Goal: Information Seeking & Learning: Learn about a topic

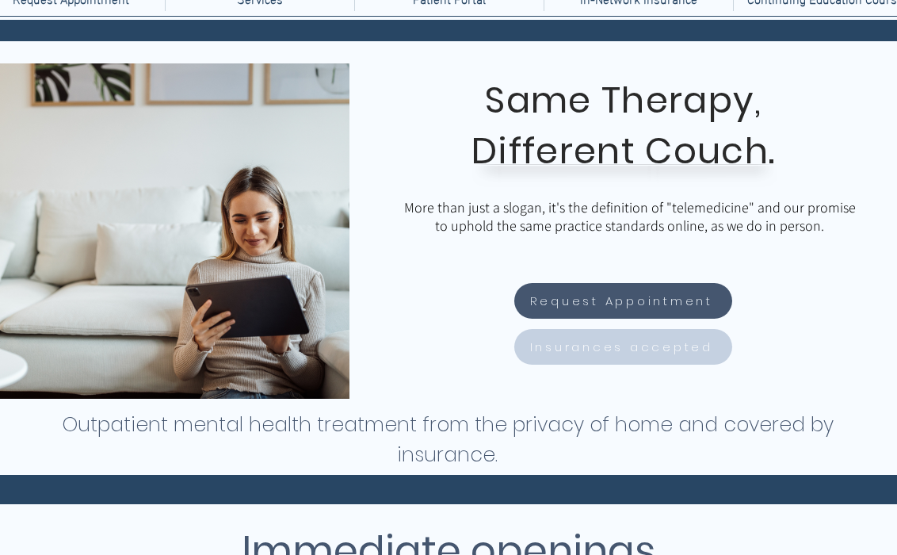
scroll to position [185, 0]
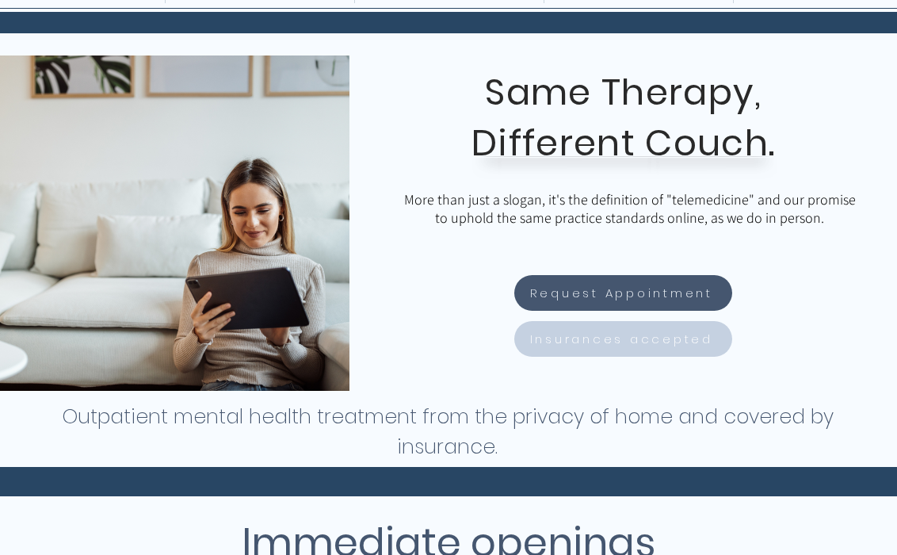
click at [564, 340] on span "Insurances accepted" at bounding box center [621, 339] width 183 height 18
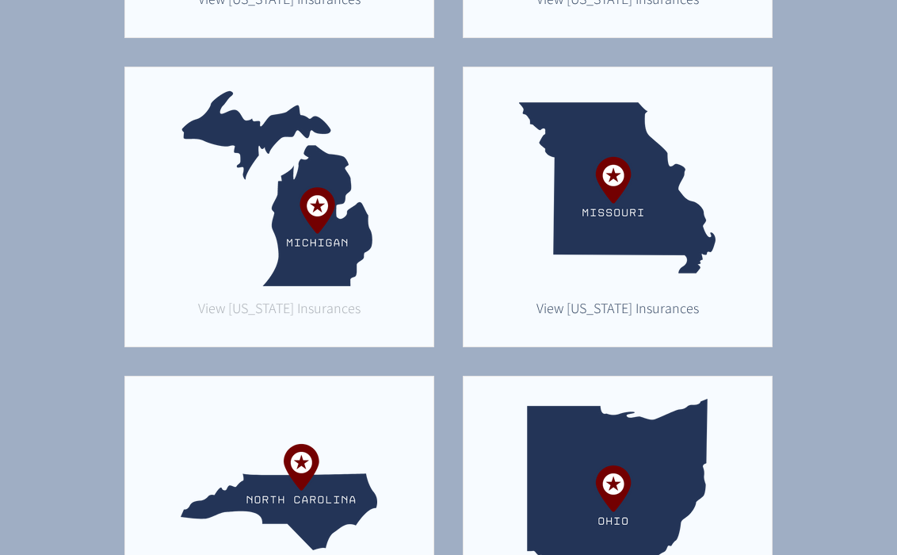
scroll to position [1344, 0]
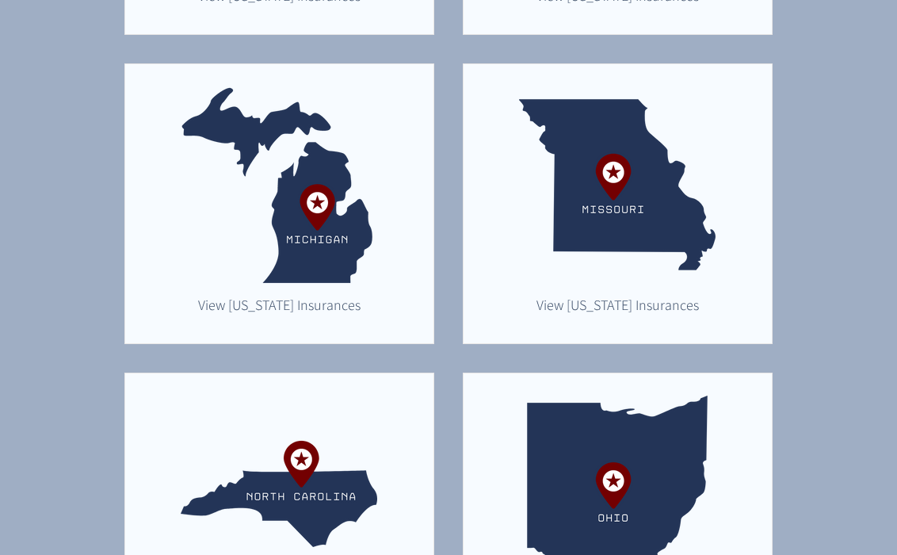
click at [301, 235] on img "main content" at bounding box center [279, 184] width 196 height 196
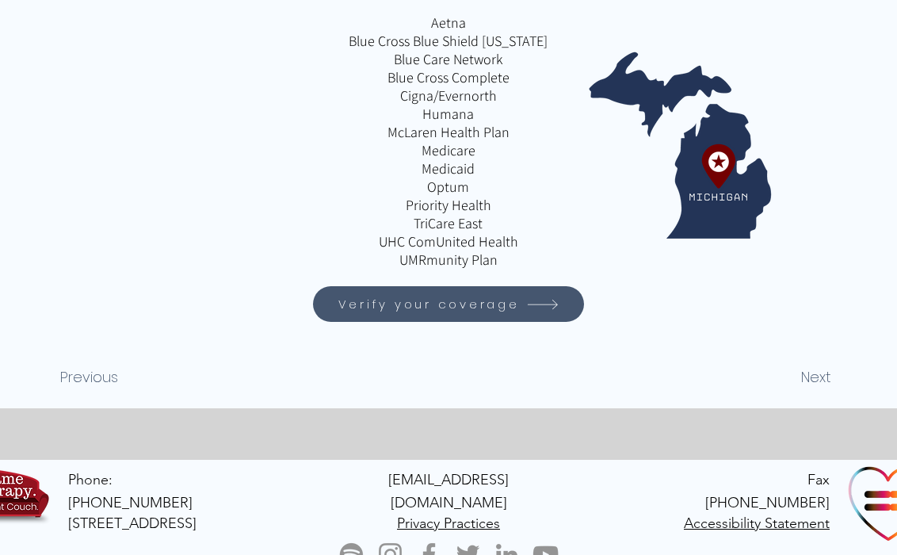
scroll to position [288, 0]
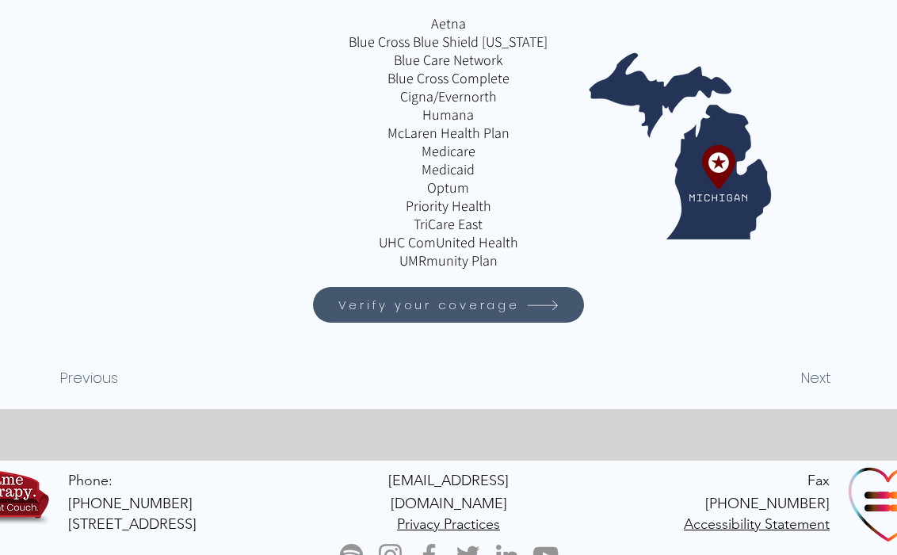
click at [363, 305] on span "Verify your coverage" at bounding box center [428, 305] width 181 height 18
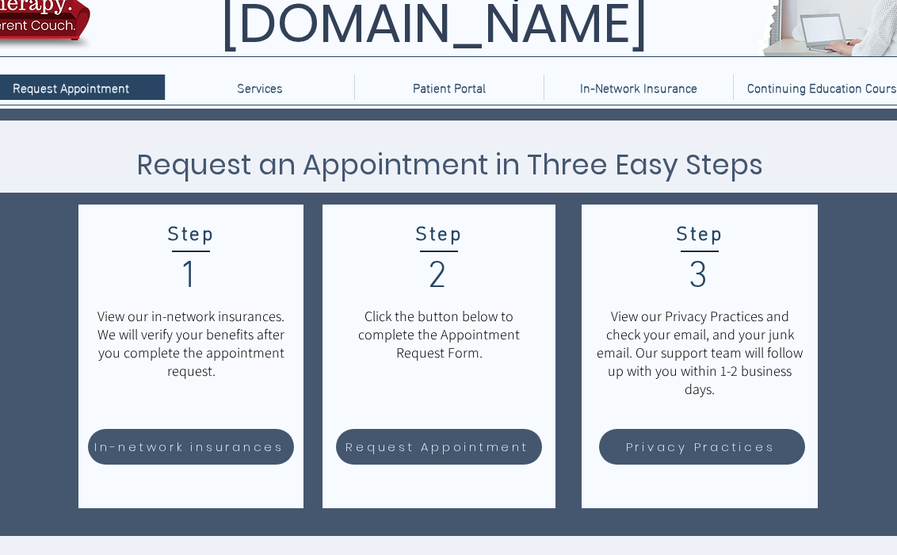
scroll to position [269, 0]
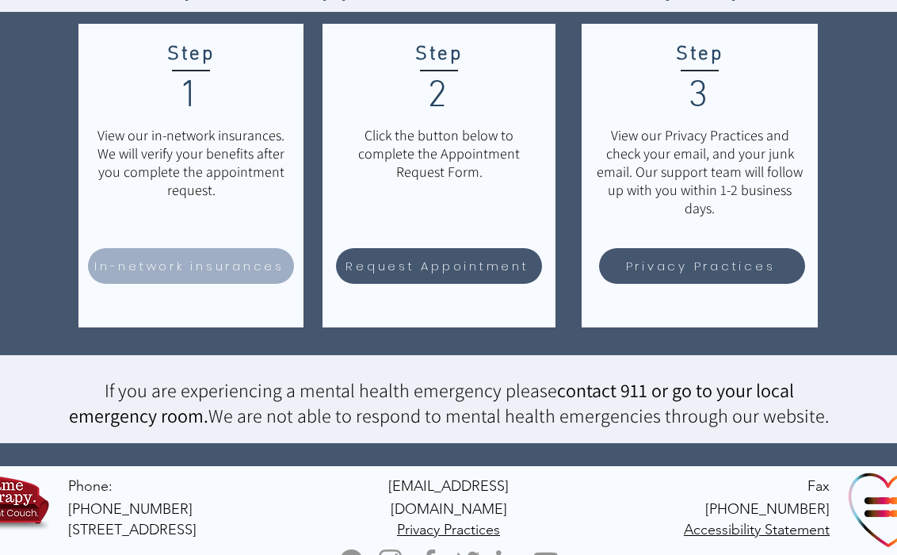
click at [185, 271] on span "In-network insurances" at bounding box center [189, 266] width 190 height 18
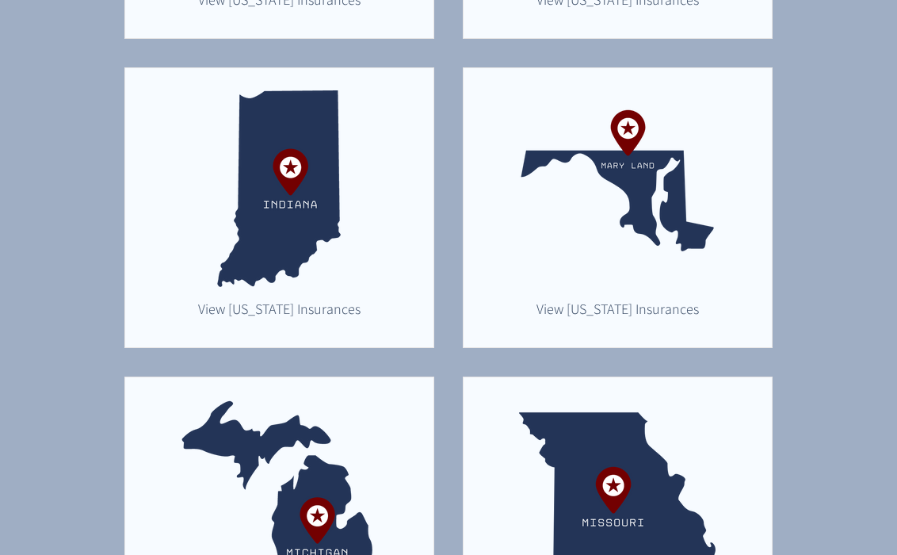
scroll to position [1057, 0]
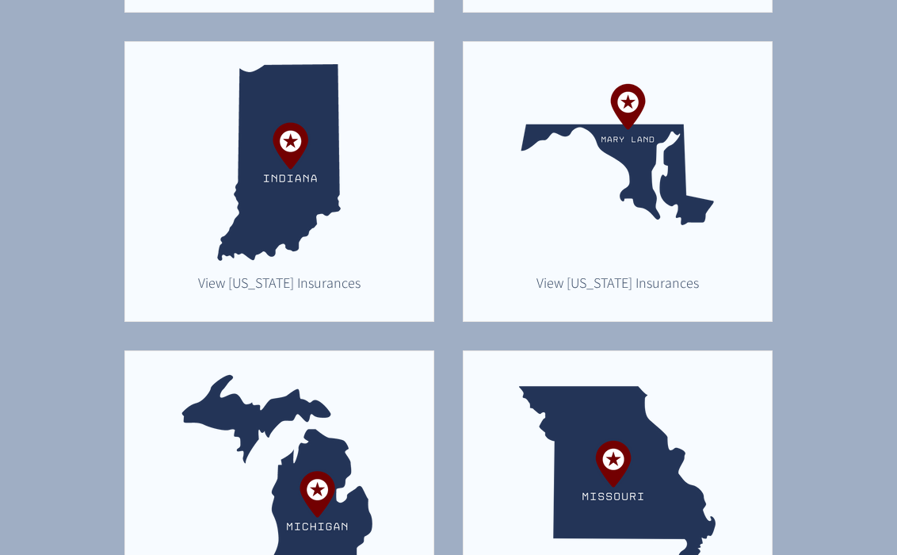
click at [208, 370] on div "main content" at bounding box center [279, 490] width 308 height 279
click at [256, 399] on img "main content" at bounding box center [279, 471] width 196 height 196
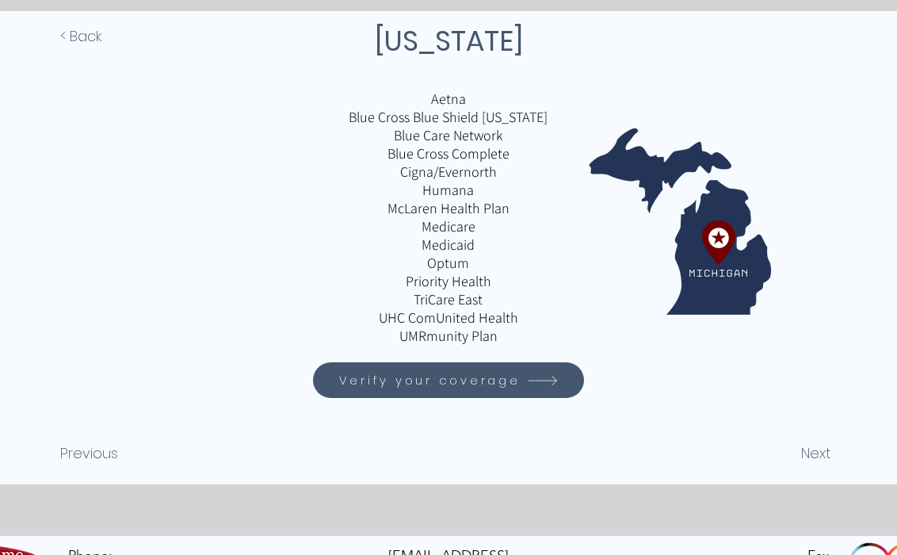
scroll to position [212, 0]
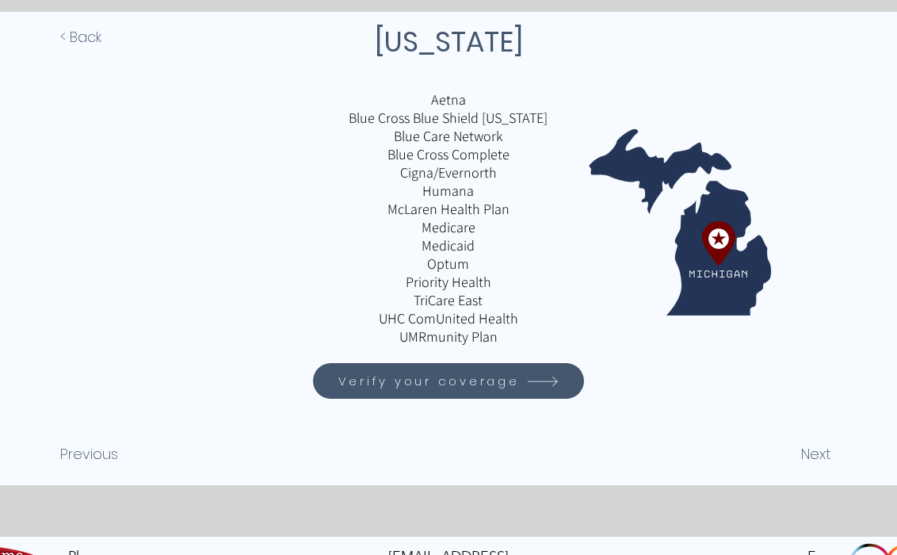
click at [410, 386] on span "Verify your coverage" at bounding box center [428, 381] width 181 height 18
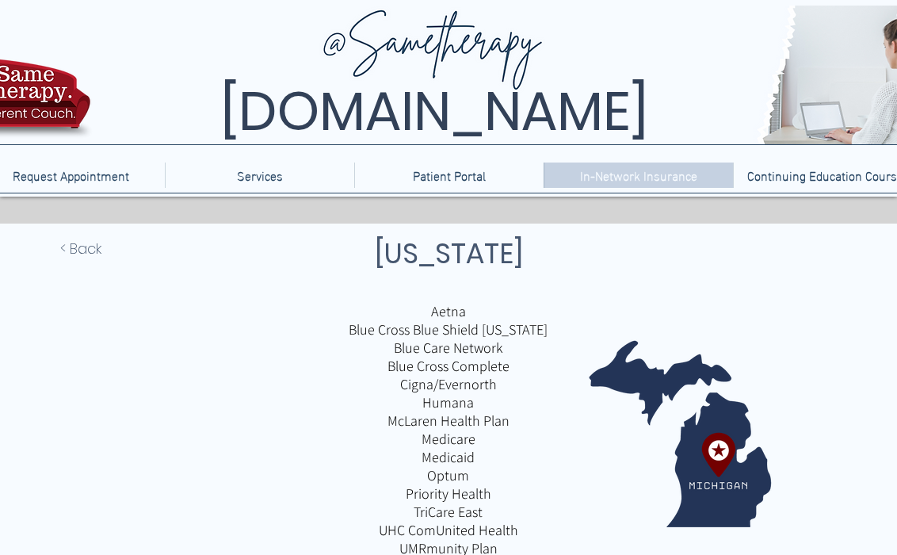
click at [607, 176] on p "In-Network Insurance" at bounding box center [638, 174] width 133 height 25
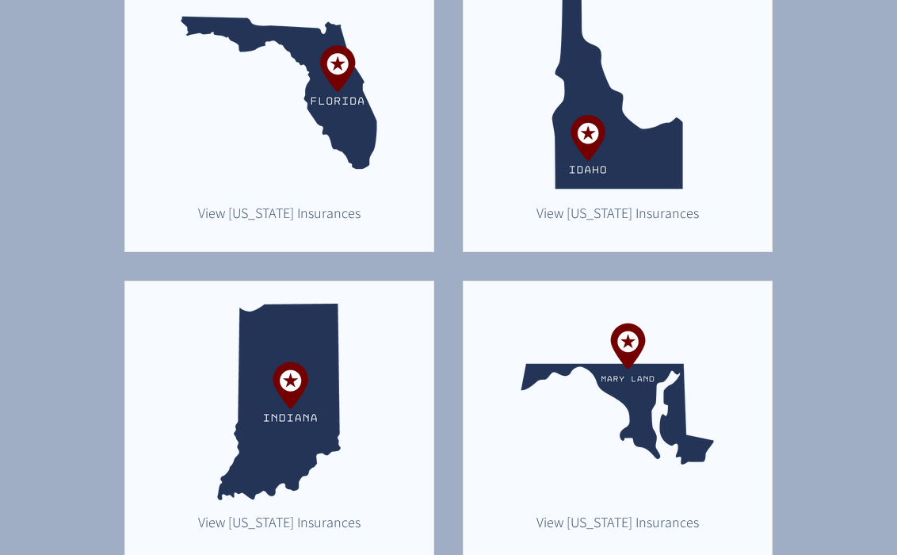
scroll to position [831, 0]
